Goal: Find specific page/section: Find specific page/section

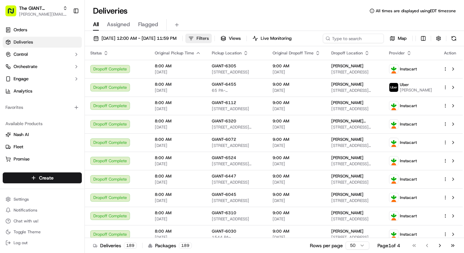
click at [212, 42] on button "Filters" at bounding box center [198, 39] width 26 height 10
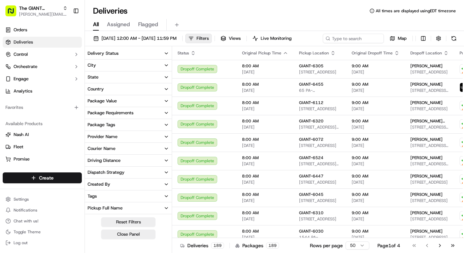
click at [112, 71] on button "City" at bounding box center [128, 65] width 87 height 12
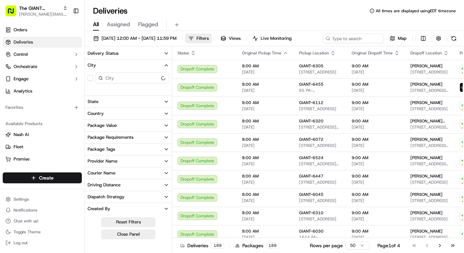
click at [110, 83] on input at bounding box center [132, 77] width 73 height 11
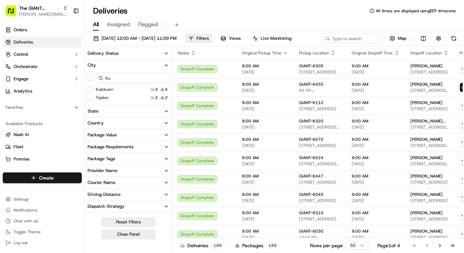
type input "ku"
click at [92, 92] on button "Kutztown" at bounding box center [90, 89] width 5 height 5
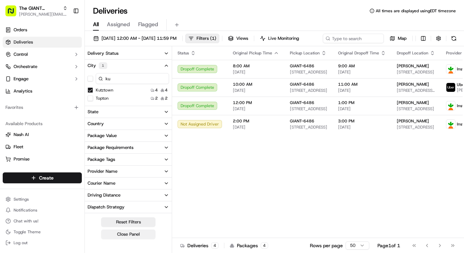
click at [148, 239] on button "Close Panel" at bounding box center [128, 234] width 54 height 10
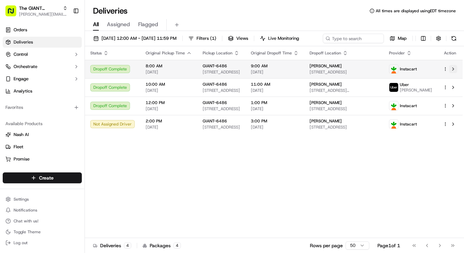
click at [452, 73] on button at bounding box center [453, 69] width 8 height 8
